Goal: Find specific page/section: Find specific page/section

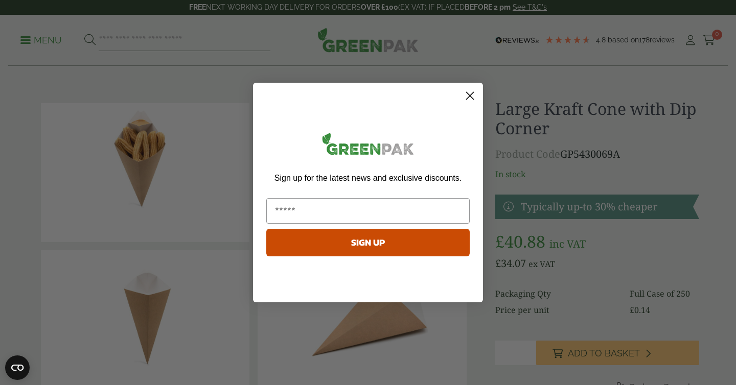
click at [481, 99] on form "Sign up for the latest news and exclusive discounts. SIGN UP ******" at bounding box center [368, 193] width 230 height 220
click at [470, 92] on circle "Close dialog" at bounding box center [470, 95] width 17 height 17
drag, startPoint x: 470, startPoint y: 97, endPoint x: 447, endPoint y: 22, distance: 77.9
click at [469, 97] on circle "Close dialog" at bounding box center [470, 95] width 17 height 17
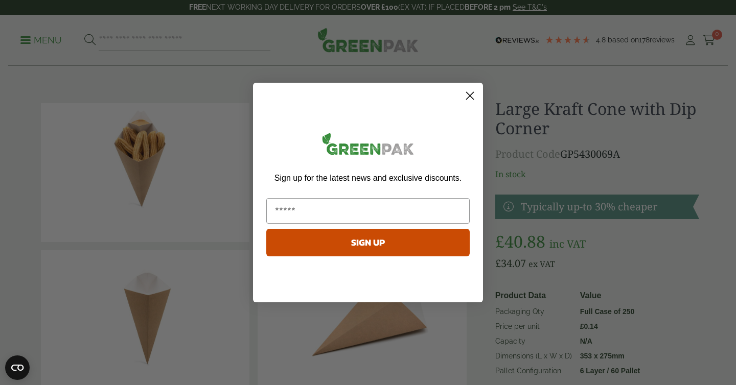
click at [475, 95] on circle "Close dialog" at bounding box center [470, 95] width 17 height 17
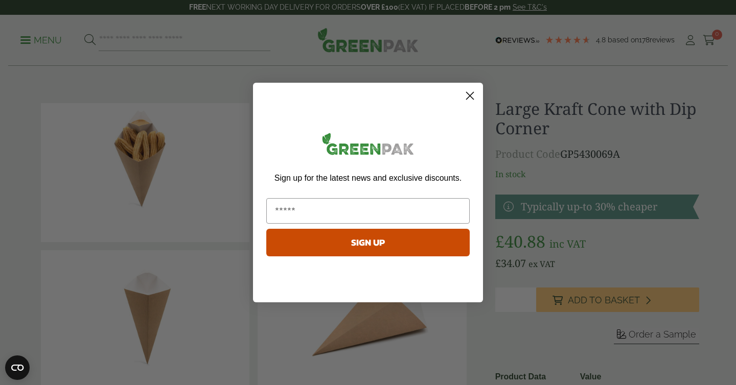
drag, startPoint x: 470, startPoint y: 98, endPoint x: 447, endPoint y: 101, distance: 23.2
click at [471, 98] on circle "Close dialog" at bounding box center [470, 95] width 17 height 17
